Goal: Task Accomplishment & Management: Use online tool/utility

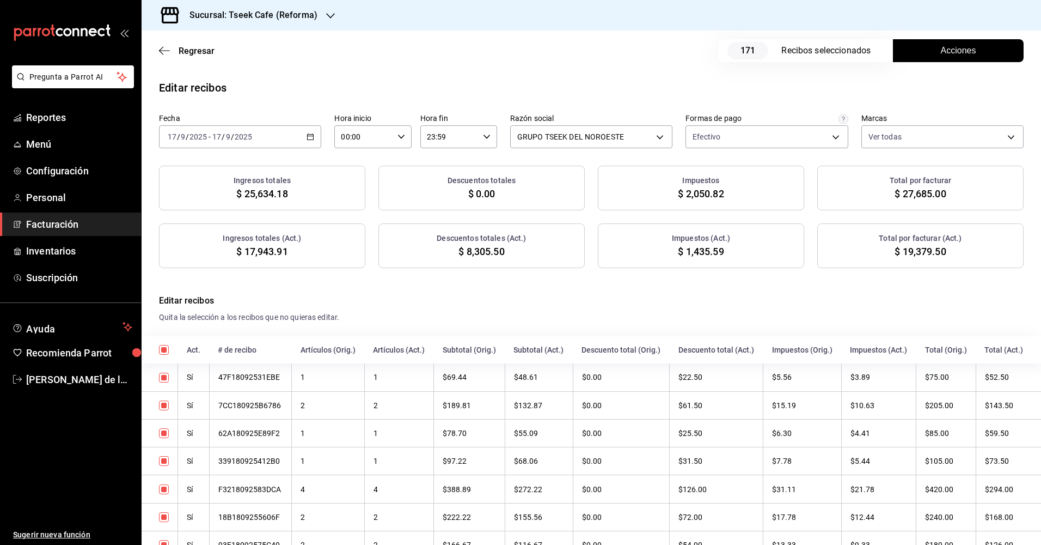
click at [72, 222] on span "Facturación" at bounding box center [79, 224] width 106 height 15
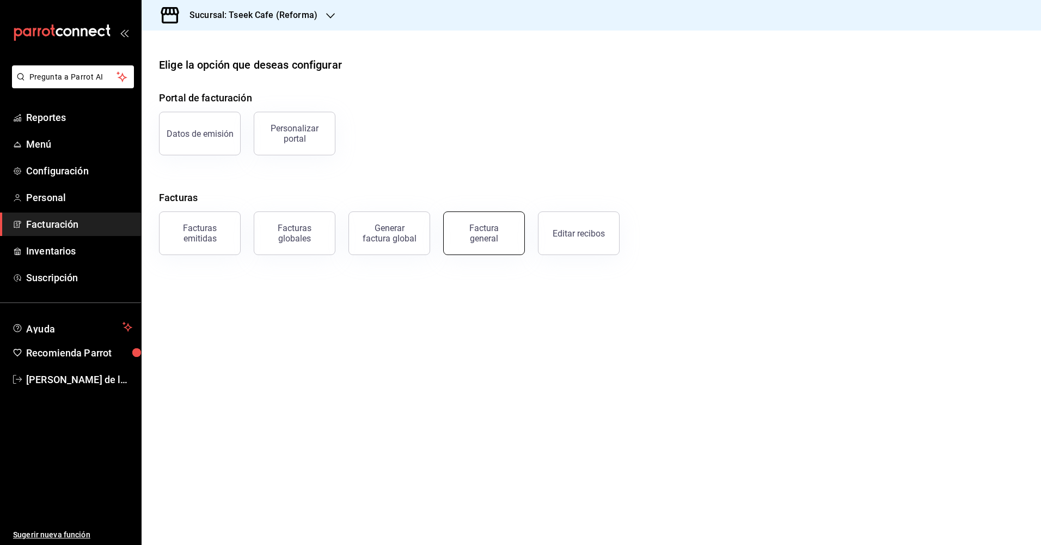
click at [482, 239] on div "Factura general" at bounding box center [484, 233] width 54 height 21
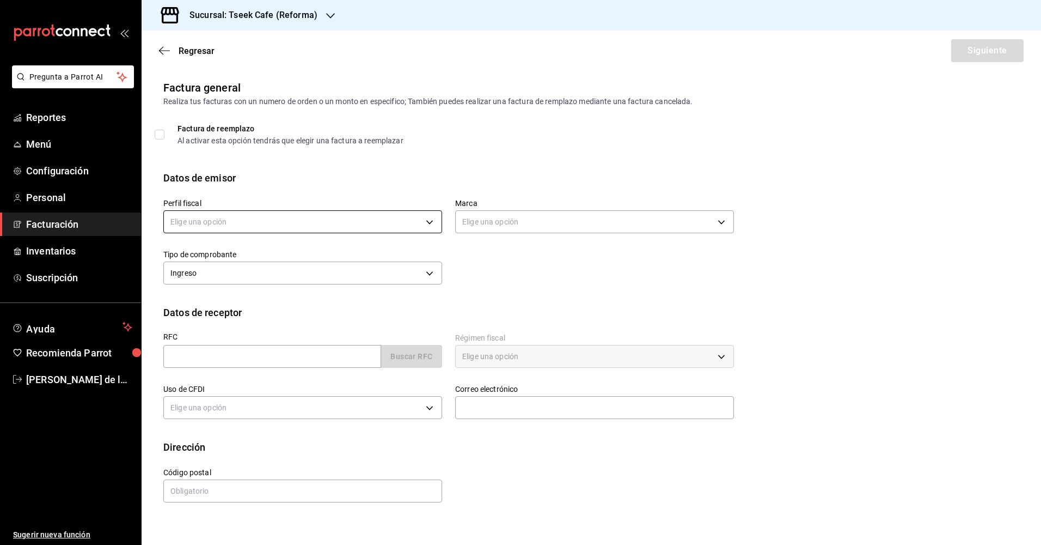
click at [223, 219] on body "Pregunta a Parrot AI Reportes Menú Configuración Personal Facturación Inventari…" at bounding box center [520, 272] width 1041 height 545
click at [279, 276] on li "GRUPO TSEEK DEL NOROESTE" at bounding box center [303, 277] width 278 height 20
type input "34cacc2b-01fe-412f-b909-7af0a0edc929"
type input "007138e5-69dd-4443-9d50-6c2aa0b03d3e"
click at [595, 229] on body "Pregunta a Parrot AI Reportes Menú Configuración Personal Facturación Inventari…" at bounding box center [520, 272] width 1041 height 545
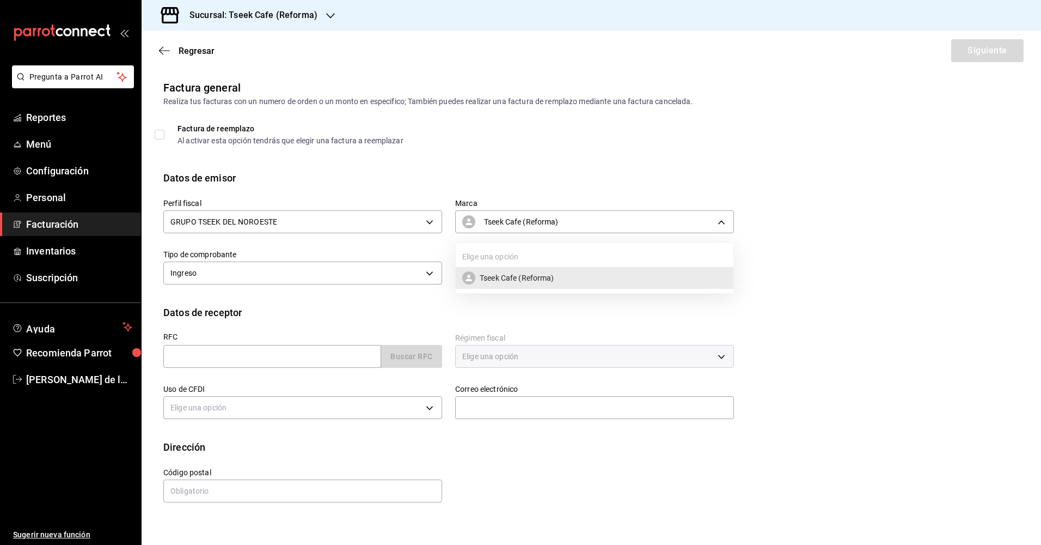
click at [581, 277] on li "Tseek Cafe (Reforma)" at bounding box center [595, 278] width 278 height 22
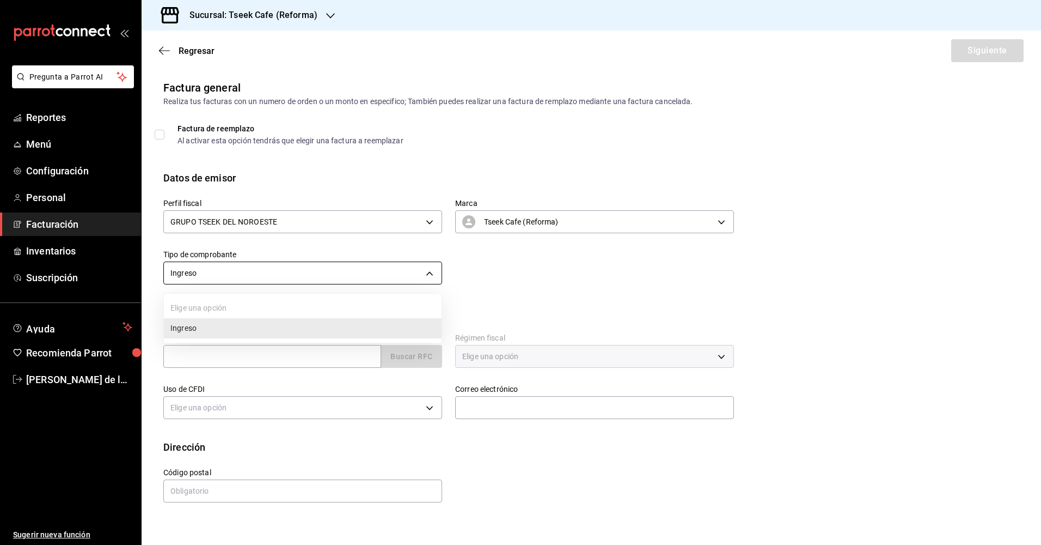
click at [237, 279] on body "Pregunta a Parrot AI Reportes Menú Configuración Personal Facturación Inventari…" at bounding box center [520, 272] width 1041 height 545
click at [240, 326] on li "Ingreso" at bounding box center [303, 328] width 278 height 20
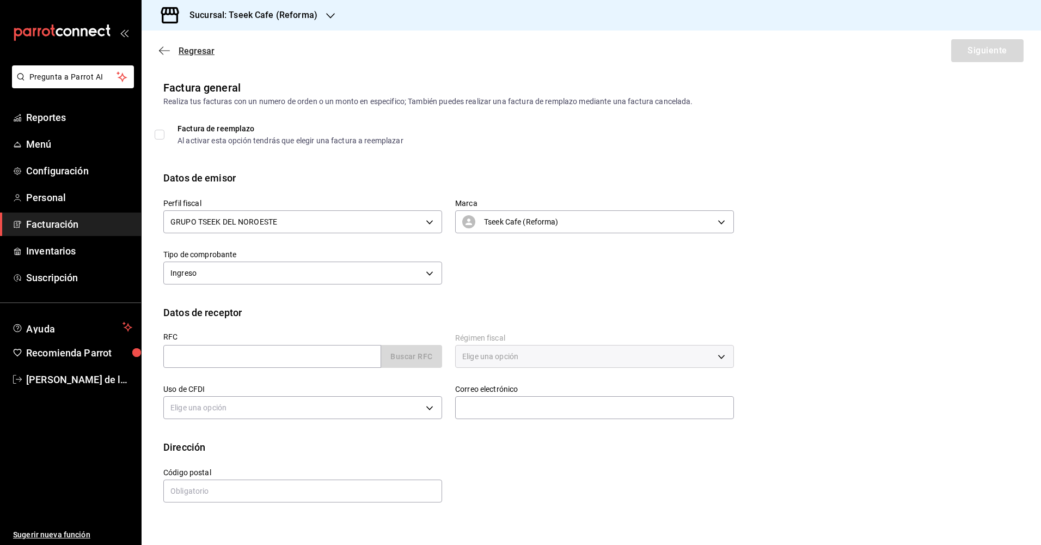
click at [162, 54] on icon "button" at bounding box center [164, 51] width 11 height 10
